Goal: Transaction & Acquisition: Purchase product/service

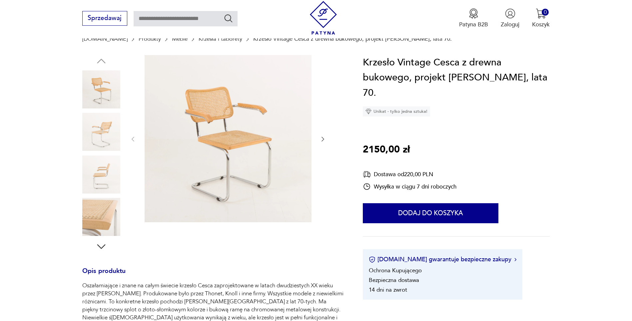
click at [325, 137] on icon "button" at bounding box center [323, 139] width 7 height 7
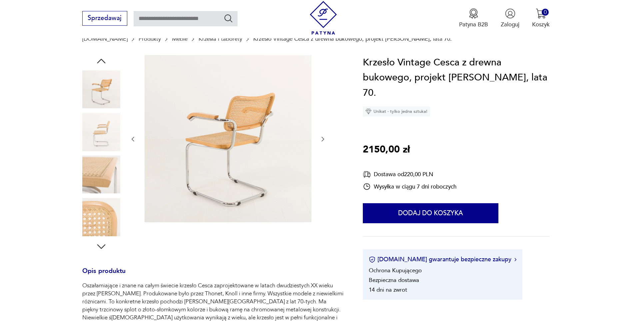
click at [325, 137] on icon "button" at bounding box center [323, 139] width 7 height 7
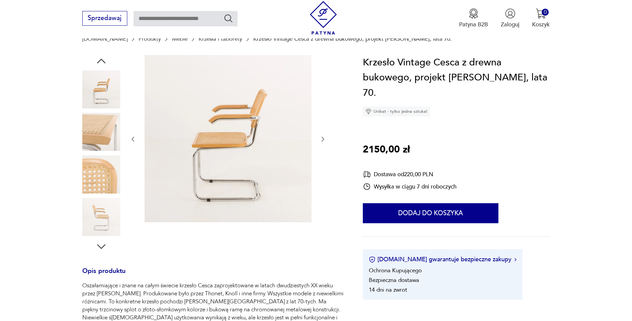
click at [325, 137] on icon "button" at bounding box center [323, 139] width 7 height 7
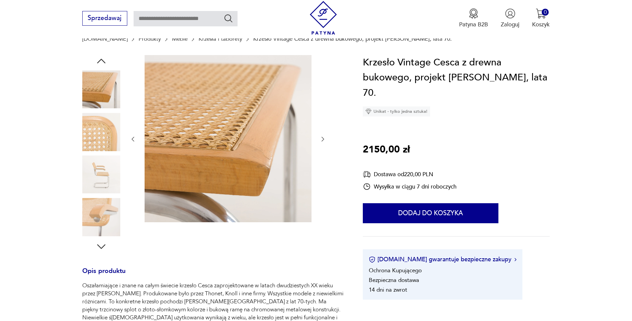
click at [325, 137] on icon "button" at bounding box center [323, 139] width 7 height 7
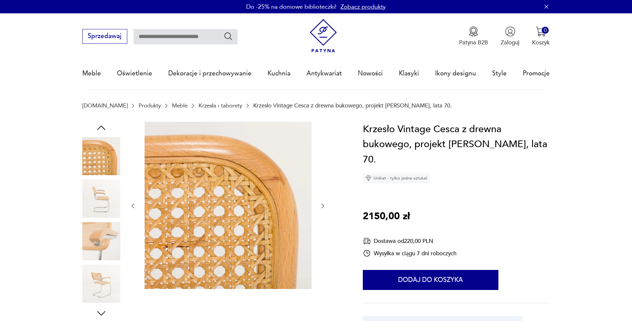
click at [95, 192] on img at bounding box center [101, 198] width 38 height 38
